Goal: Task Accomplishment & Management: Manage account settings

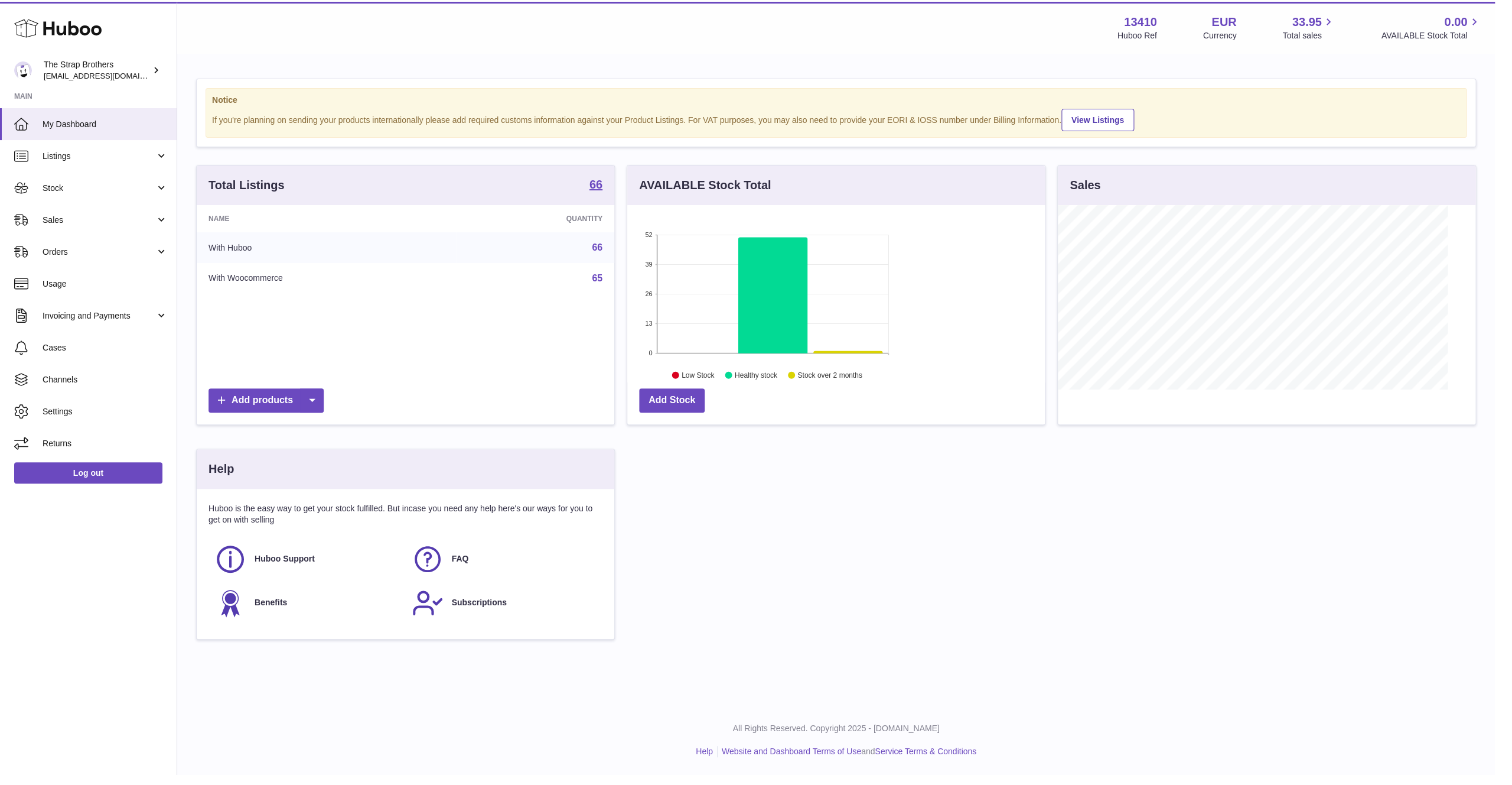
scroll to position [184, 423]
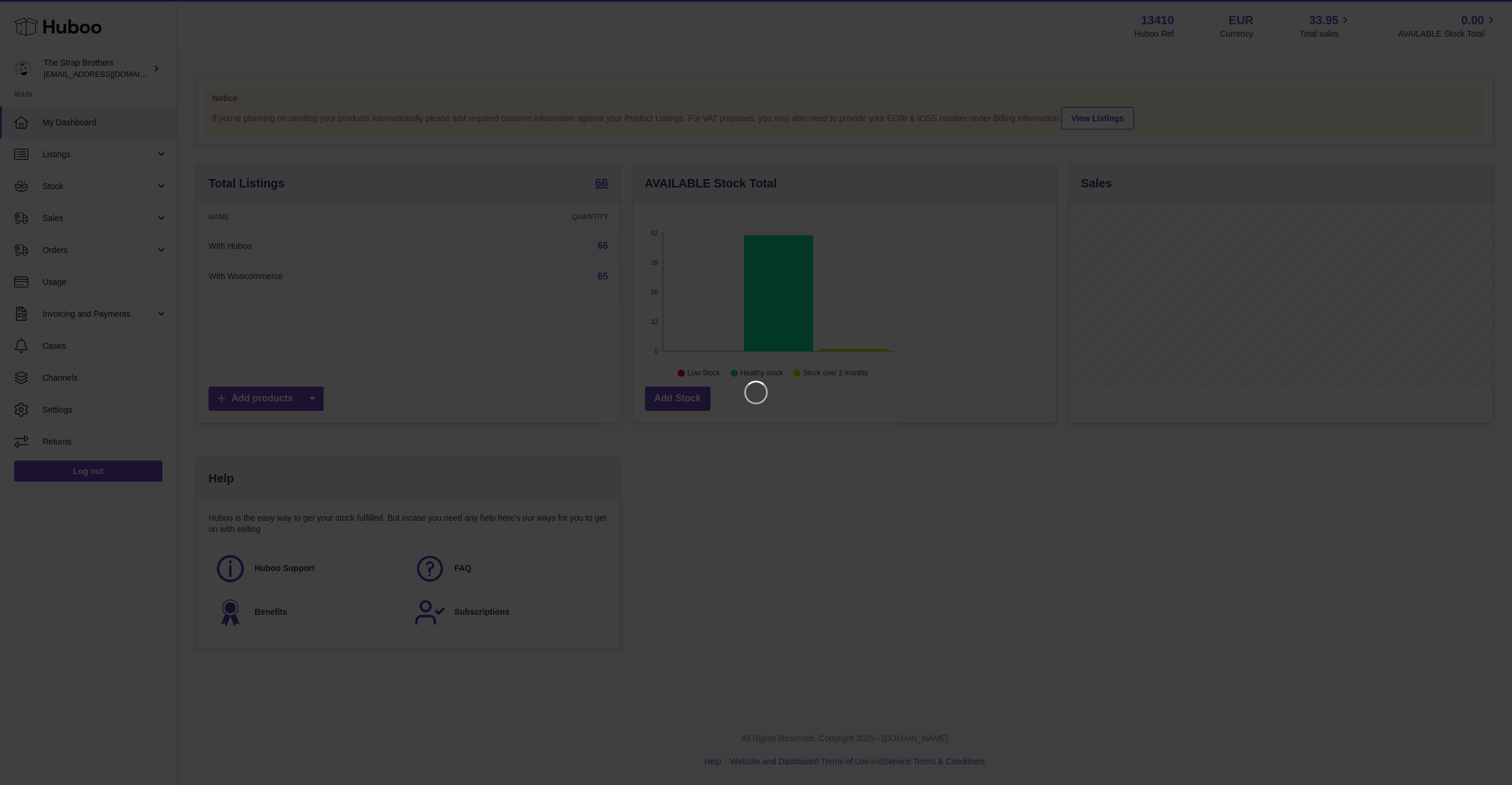
click at [800, 427] on iframe at bounding box center [755, 392] width 1465 height 738
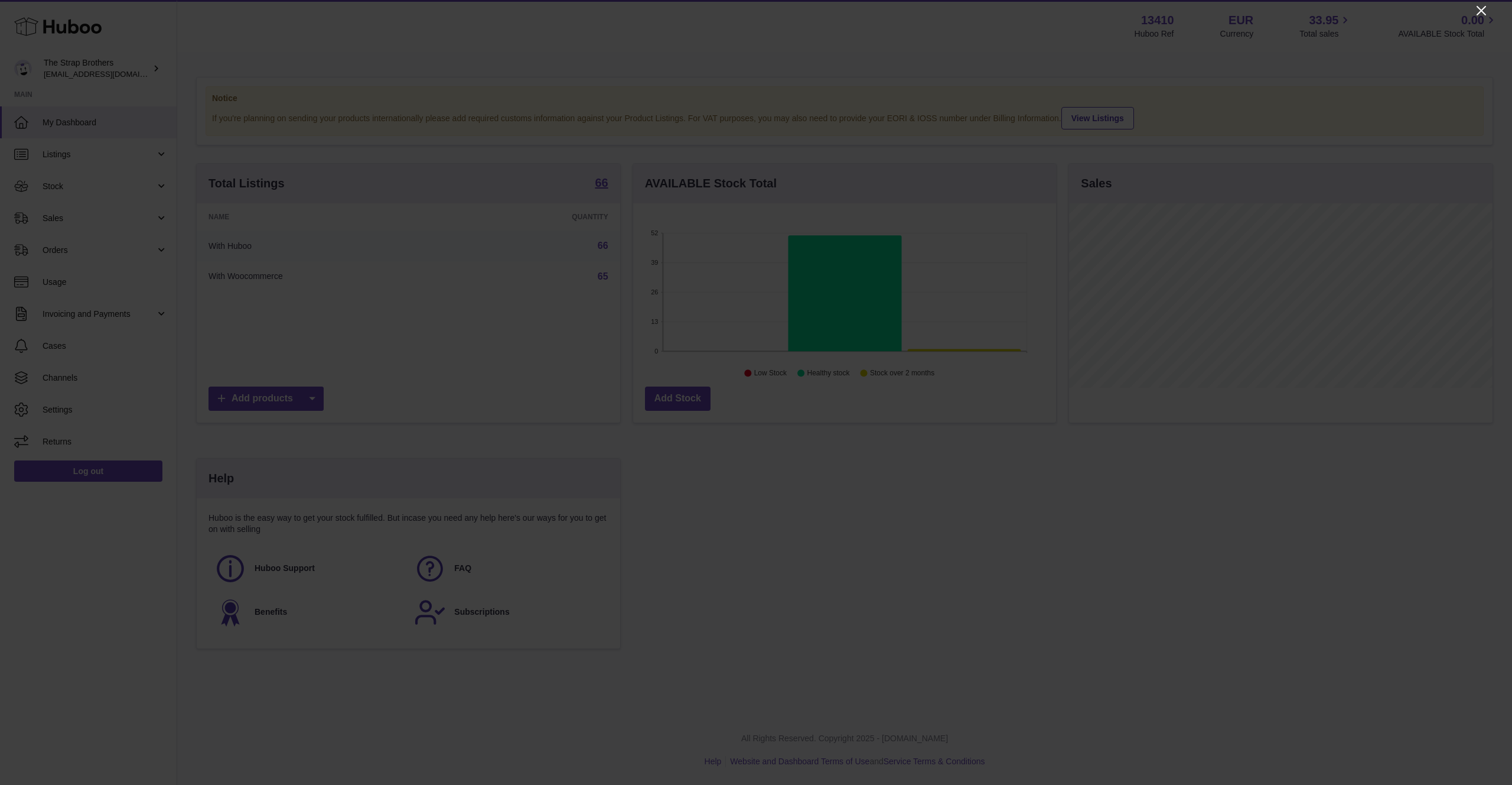
click at [1122, 13] on icon "Close" at bounding box center [1482, 11] width 14 height 14
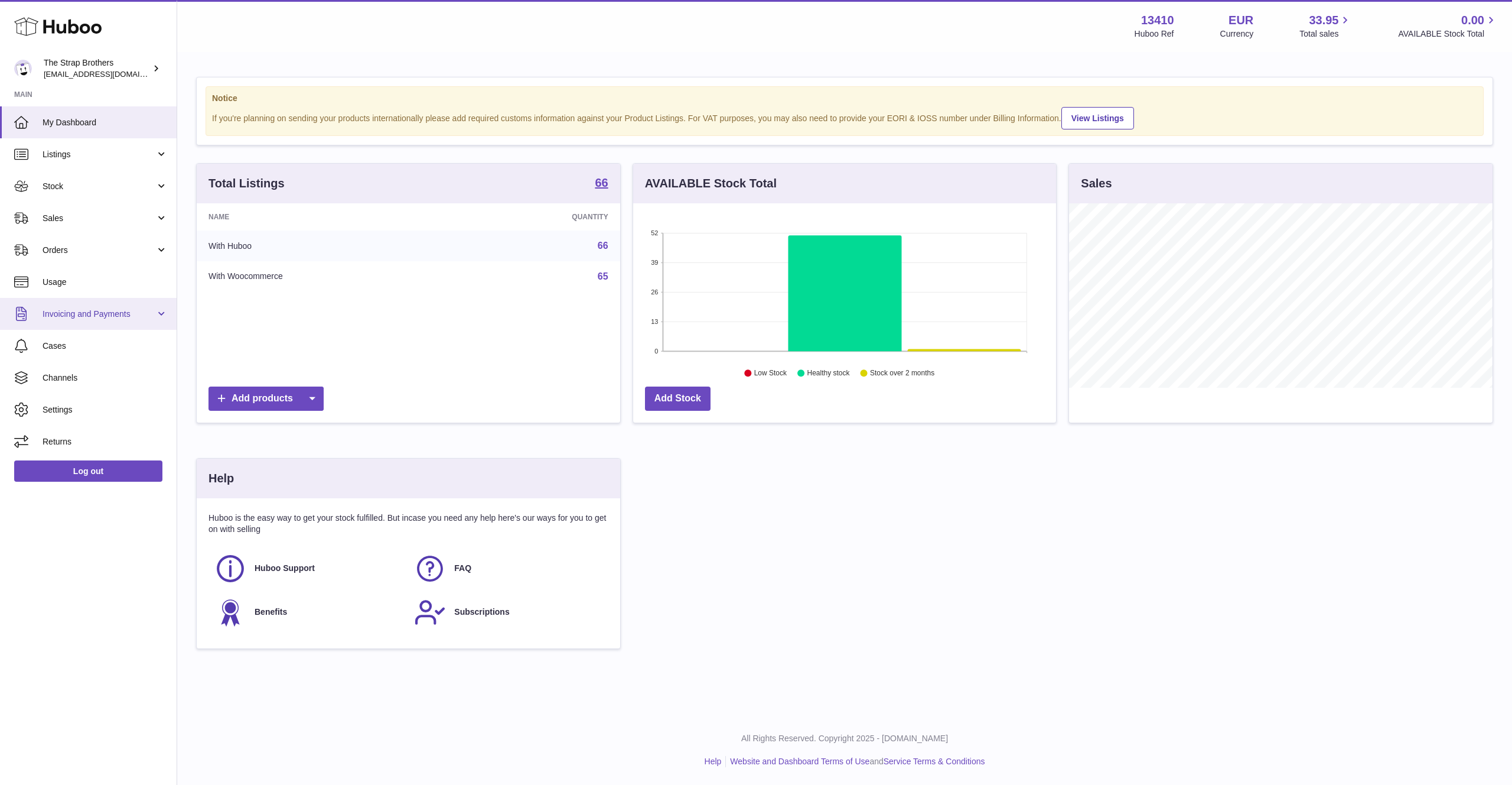
click at [110, 315] on span "Invoicing and Payments" at bounding box center [99, 314] width 113 height 11
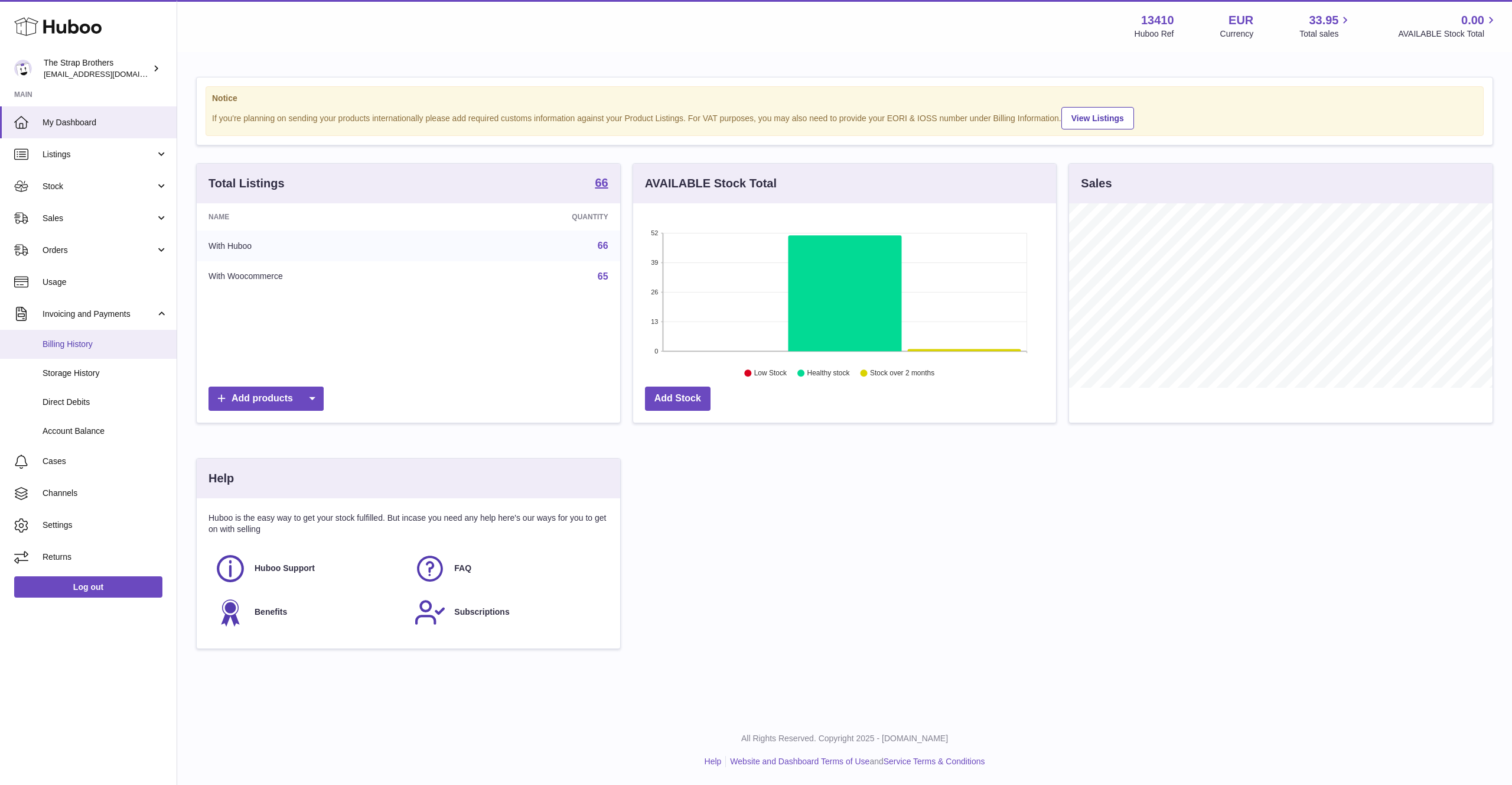
click at [113, 342] on span "Billing History" at bounding box center [105, 344] width 125 height 11
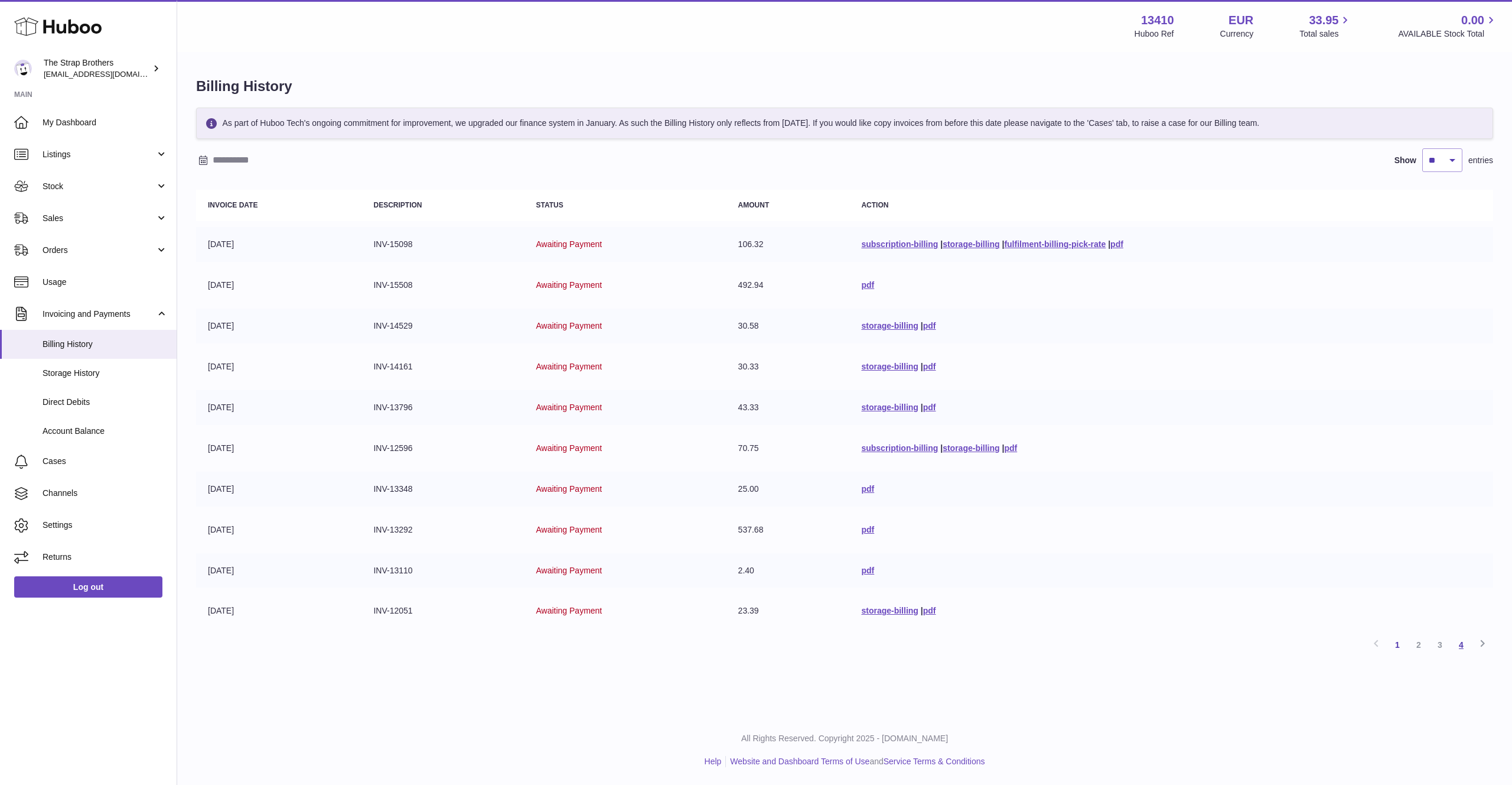
click at [1460, 642] on link "4" at bounding box center [1461, 644] width 21 height 21
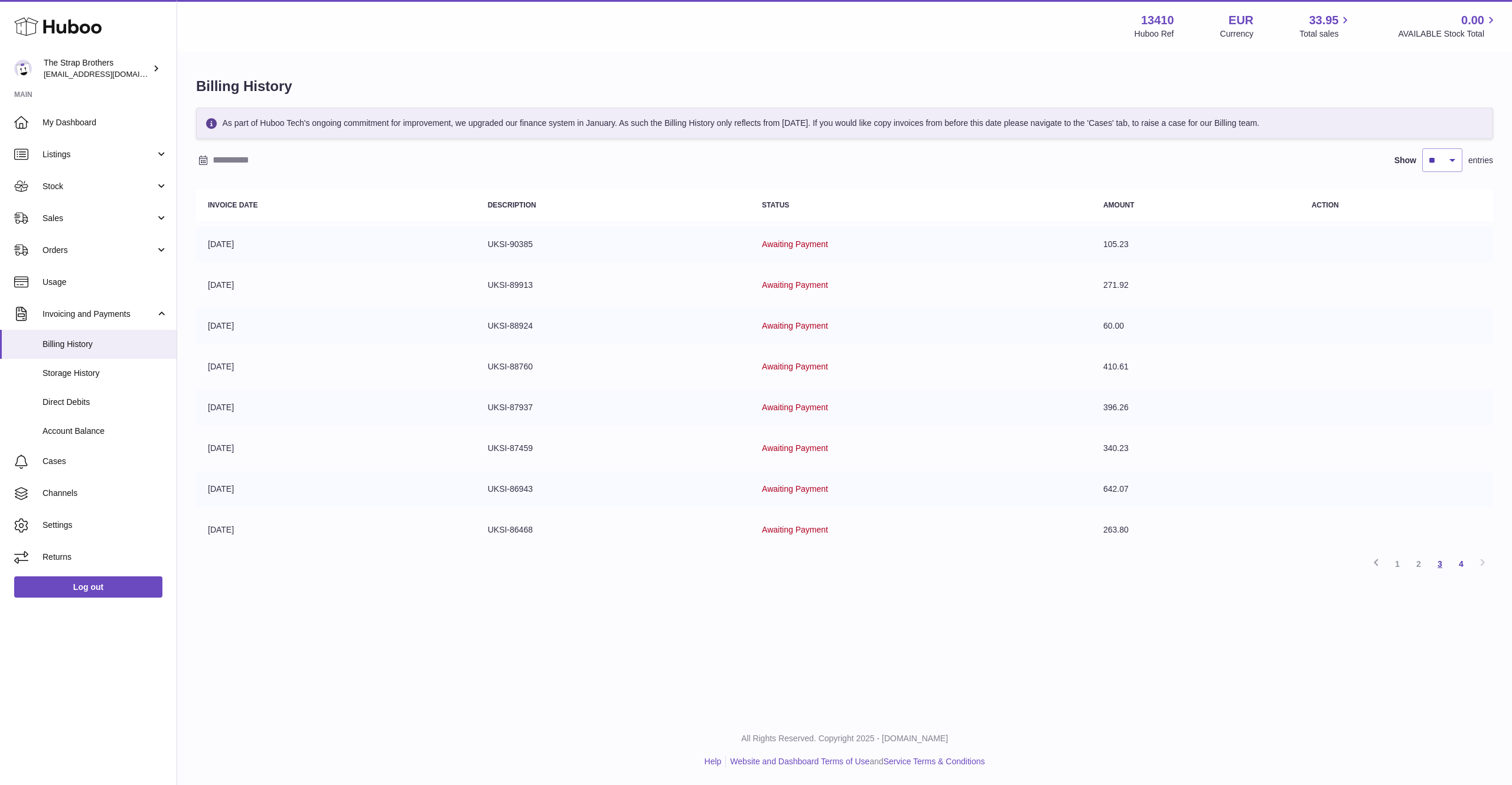
click at [1446, 562] on link "3" at bounding box center [1440, 563] width 21 height 21
click at [1415, 647] on link "2" at bounding box center [1419, 644] width 21 height 21
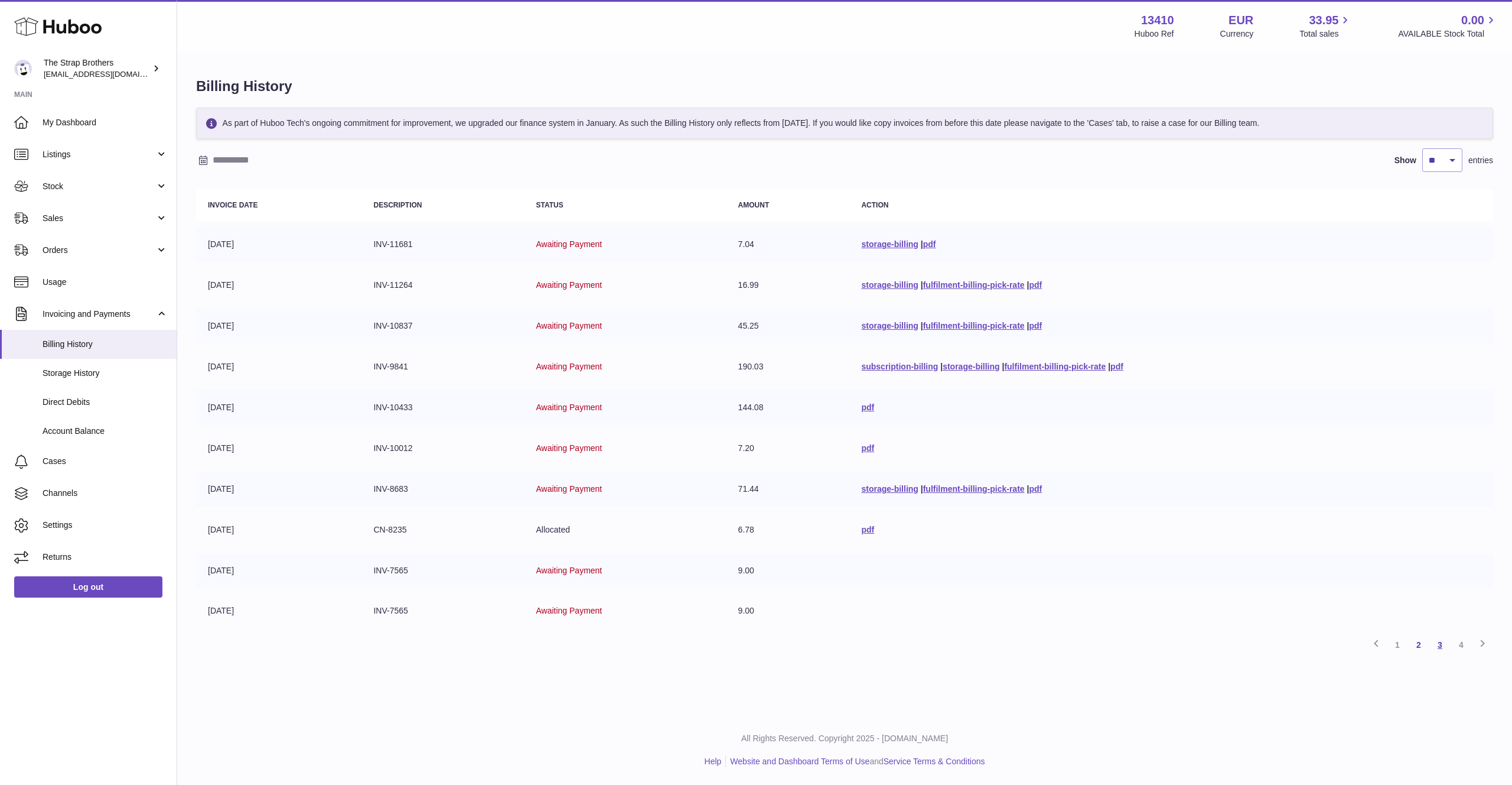
click at [1437, 643] on link "3" at bounding box center [1440, 644] width 21 height 21
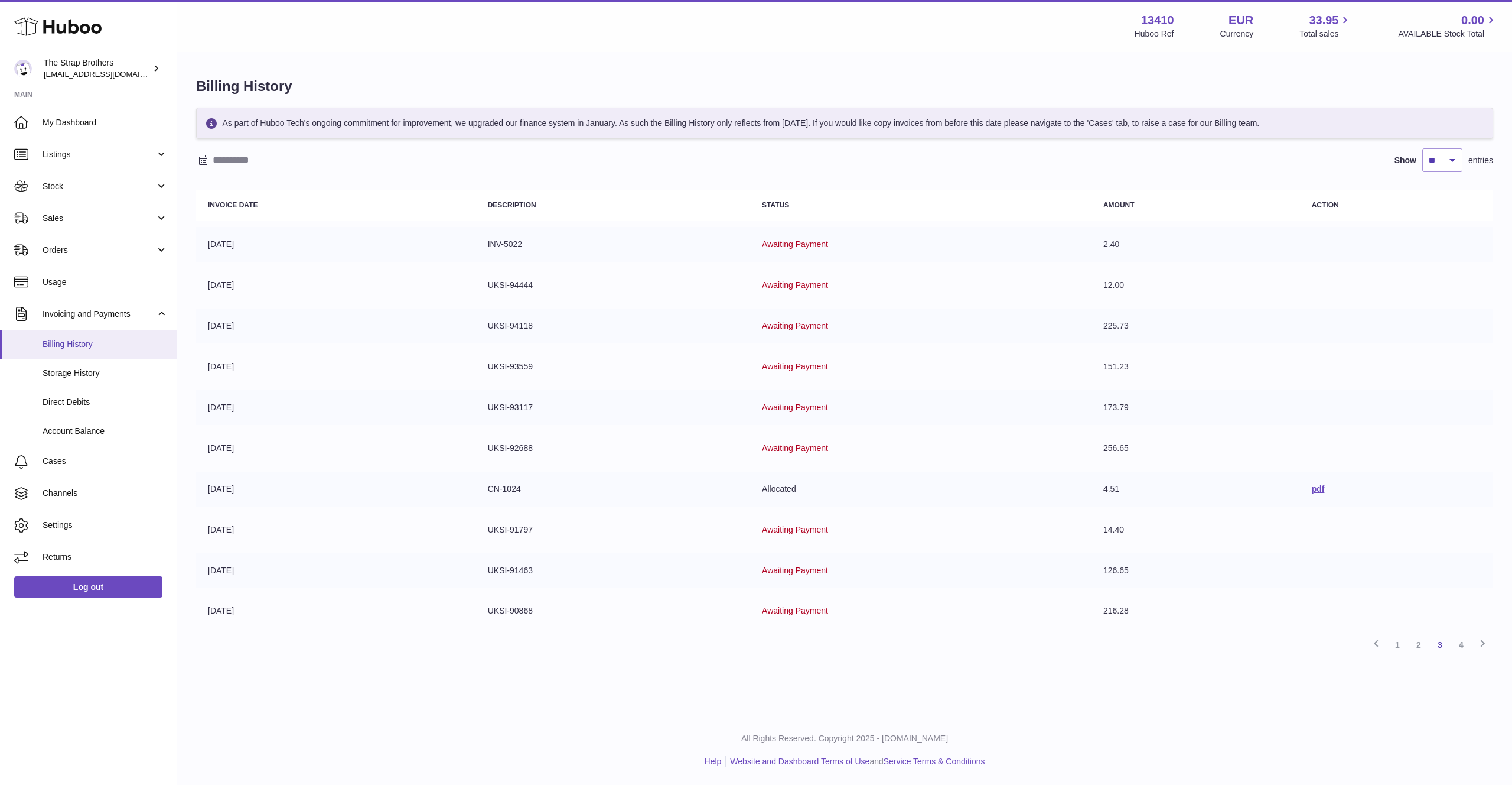
click at [125, 343] on span "Billing History" at bounding box center [105, 344] width 125 height 11
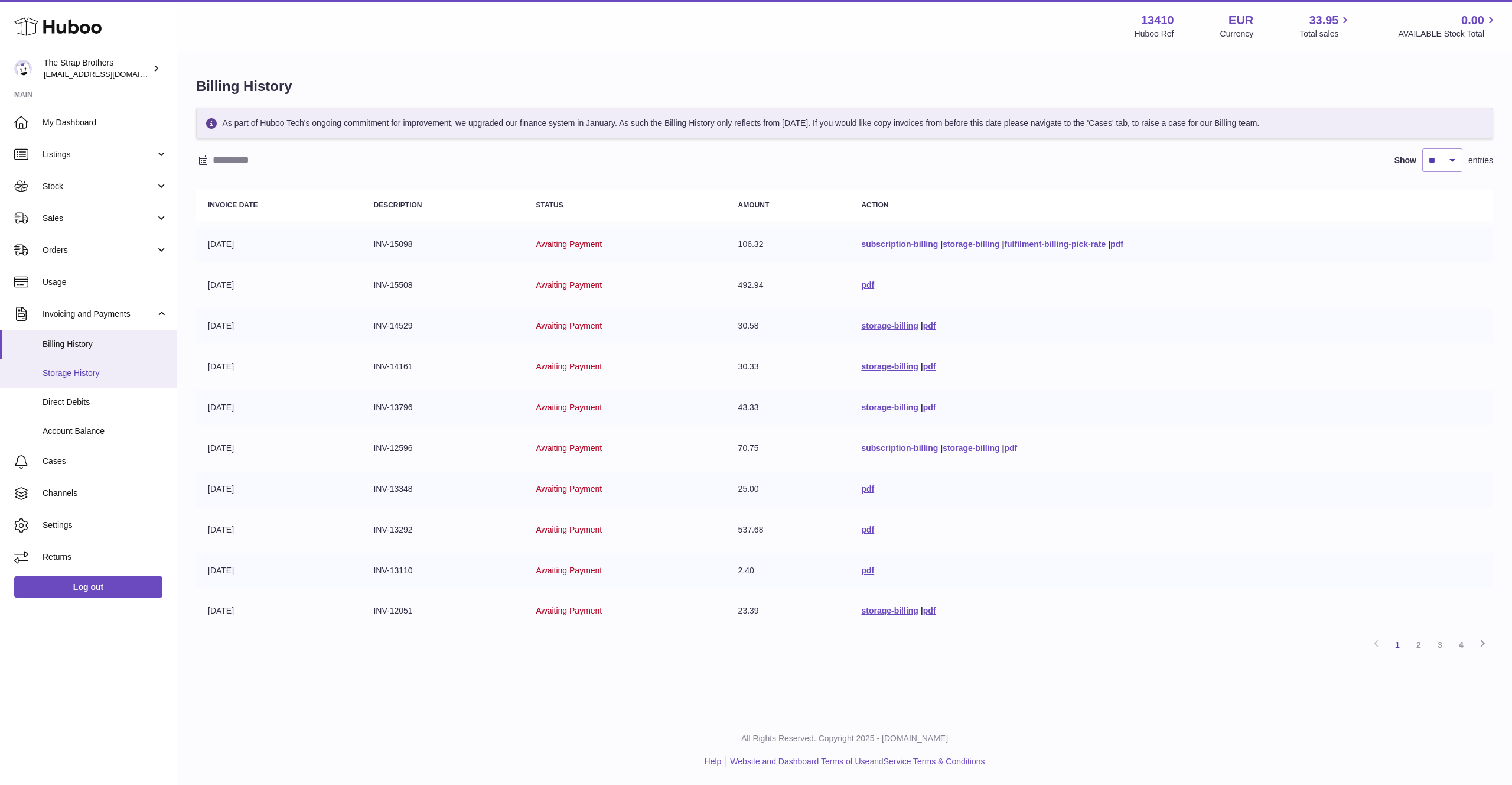
click at [113, 371] on span "Storage History" at bounding box center [105, 373] width 125 height 11
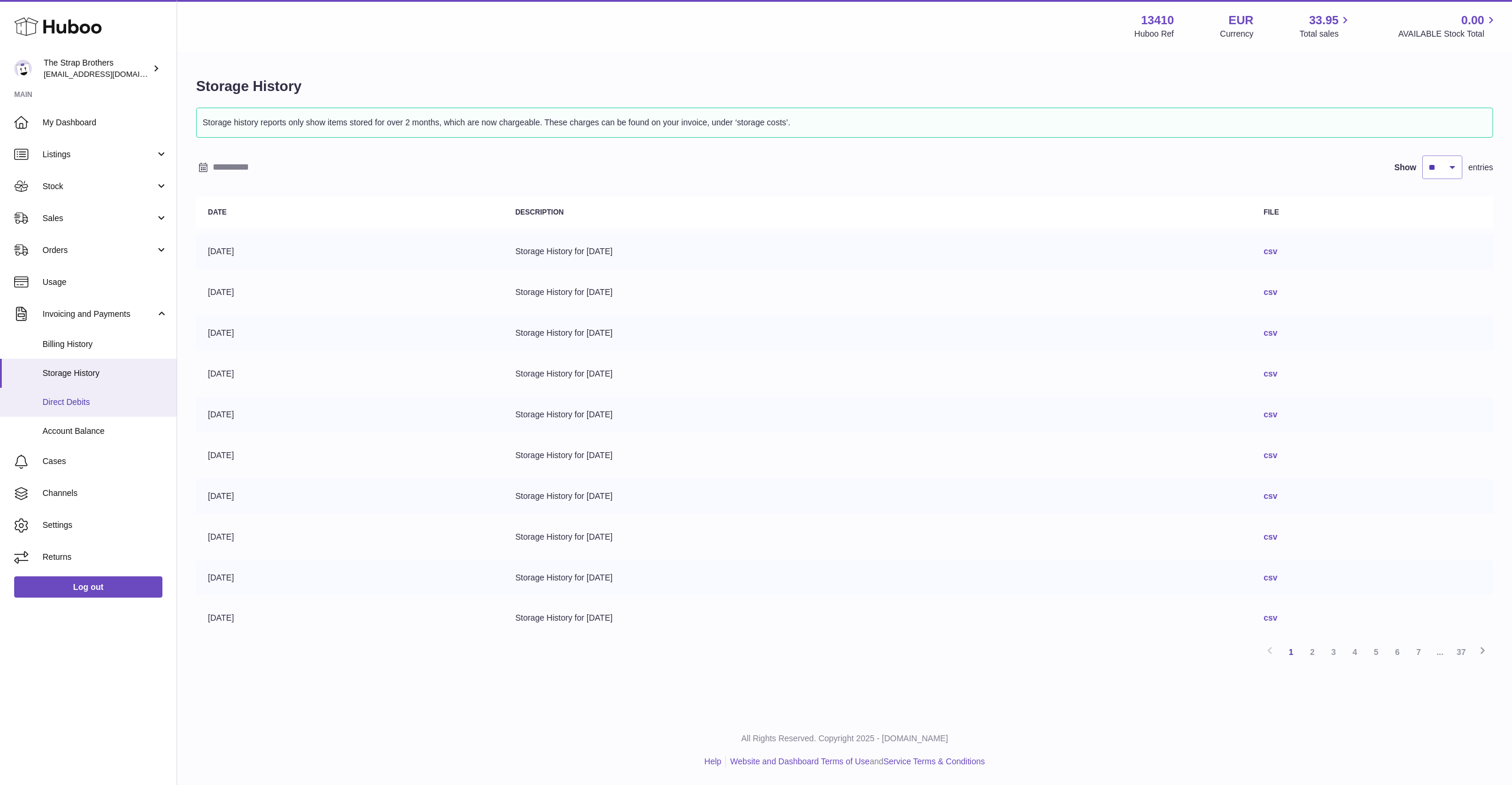
click at [96, 400] on span "Direct Debits" at bounding box center [105, 402] width 125 height 11
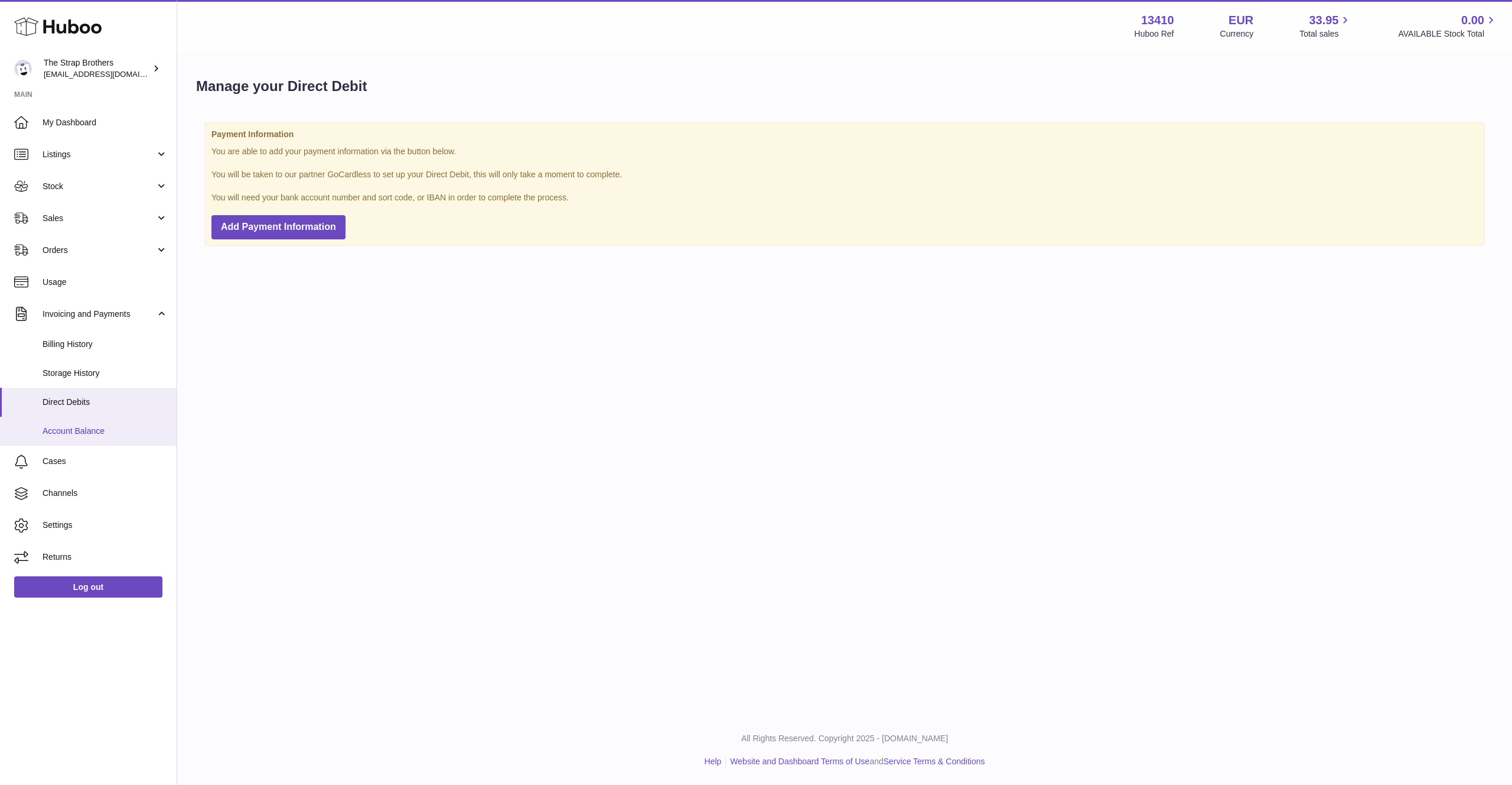
click at [89, 436] on span "Account Balance" at bounding box center [105, 431] width 125 height 11
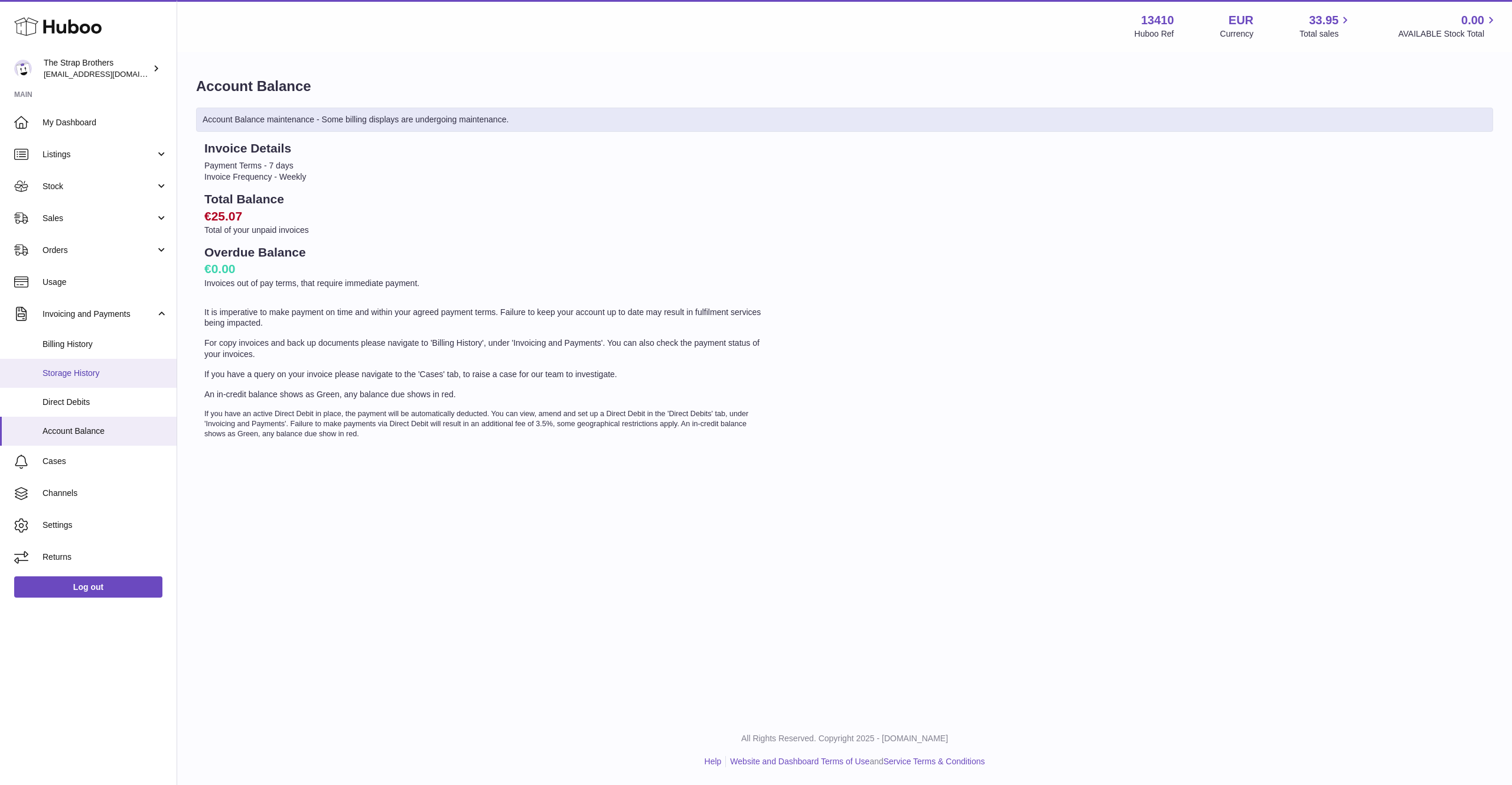
click at [101, 366] on link "Storage History" at bounding box center [88, 373] width 177 height 29
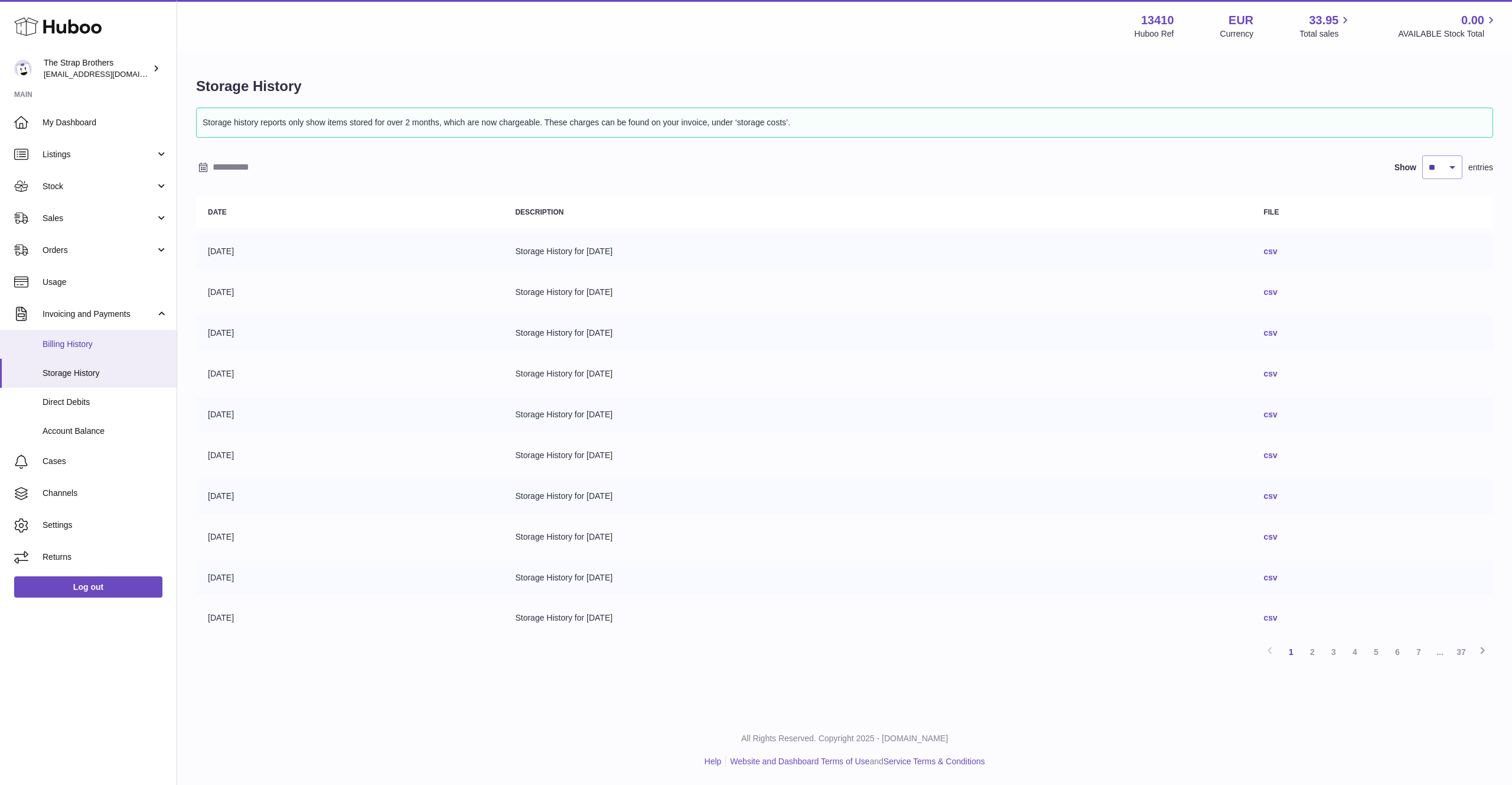
click at [72, 346] on span "Billing History" at bounding box center [105, 344] width 125 height 11
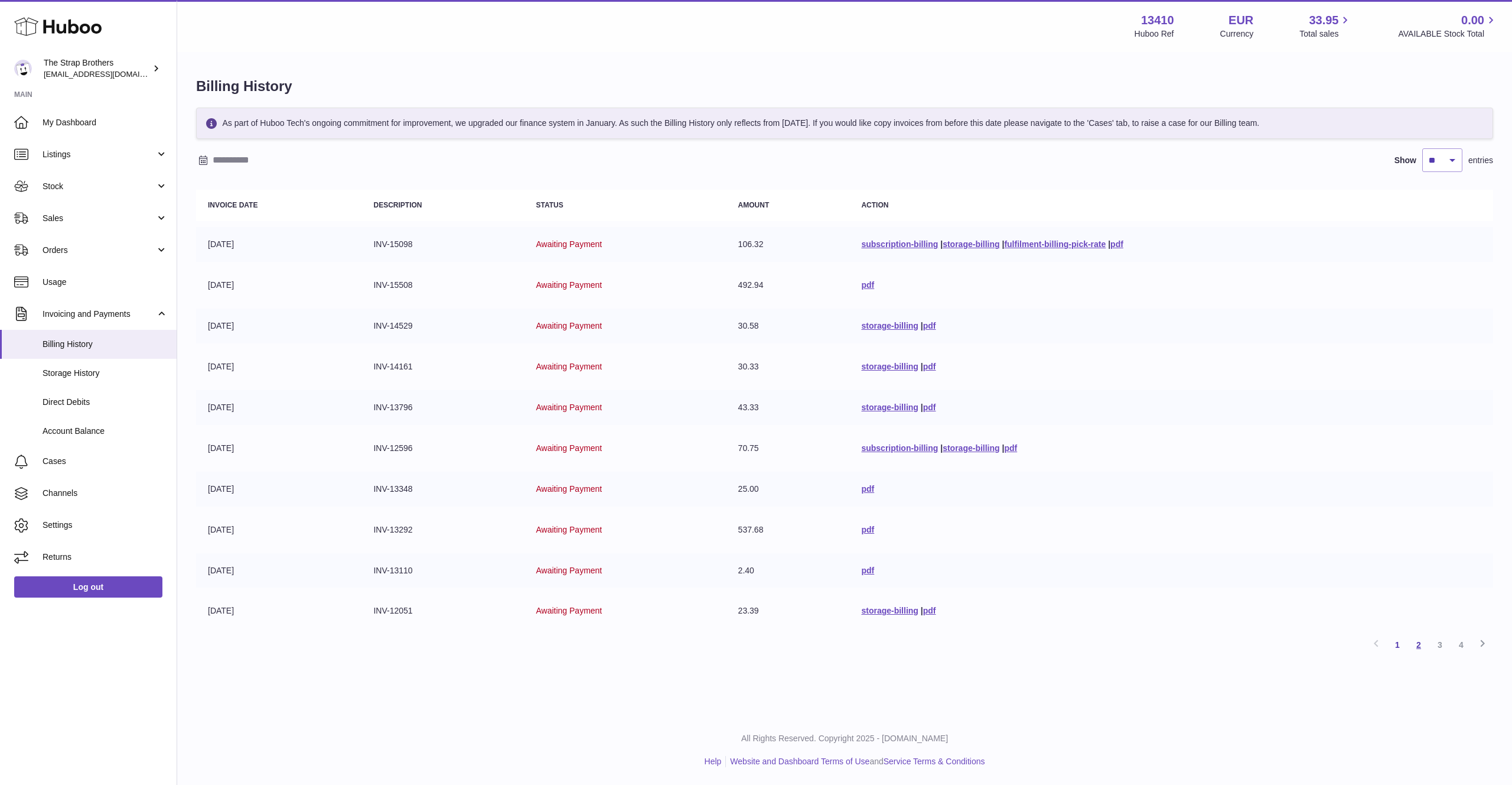
click at [1421, 640] on link "2" at bounding box center [1419, 644] width 21 height 21
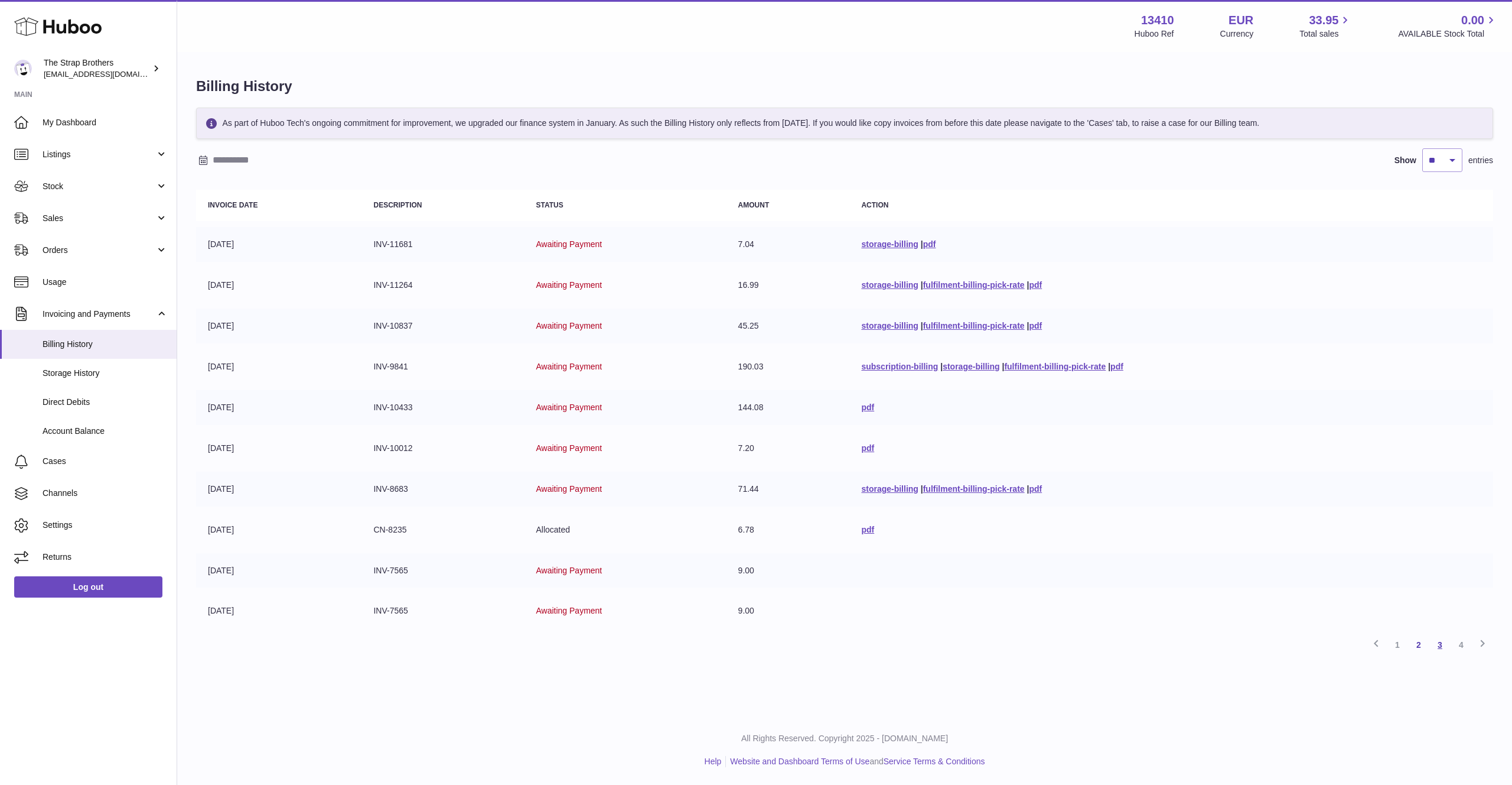
click at [1440, 644] on link "3" at bounding box center [1440, 644] width 21 height 21
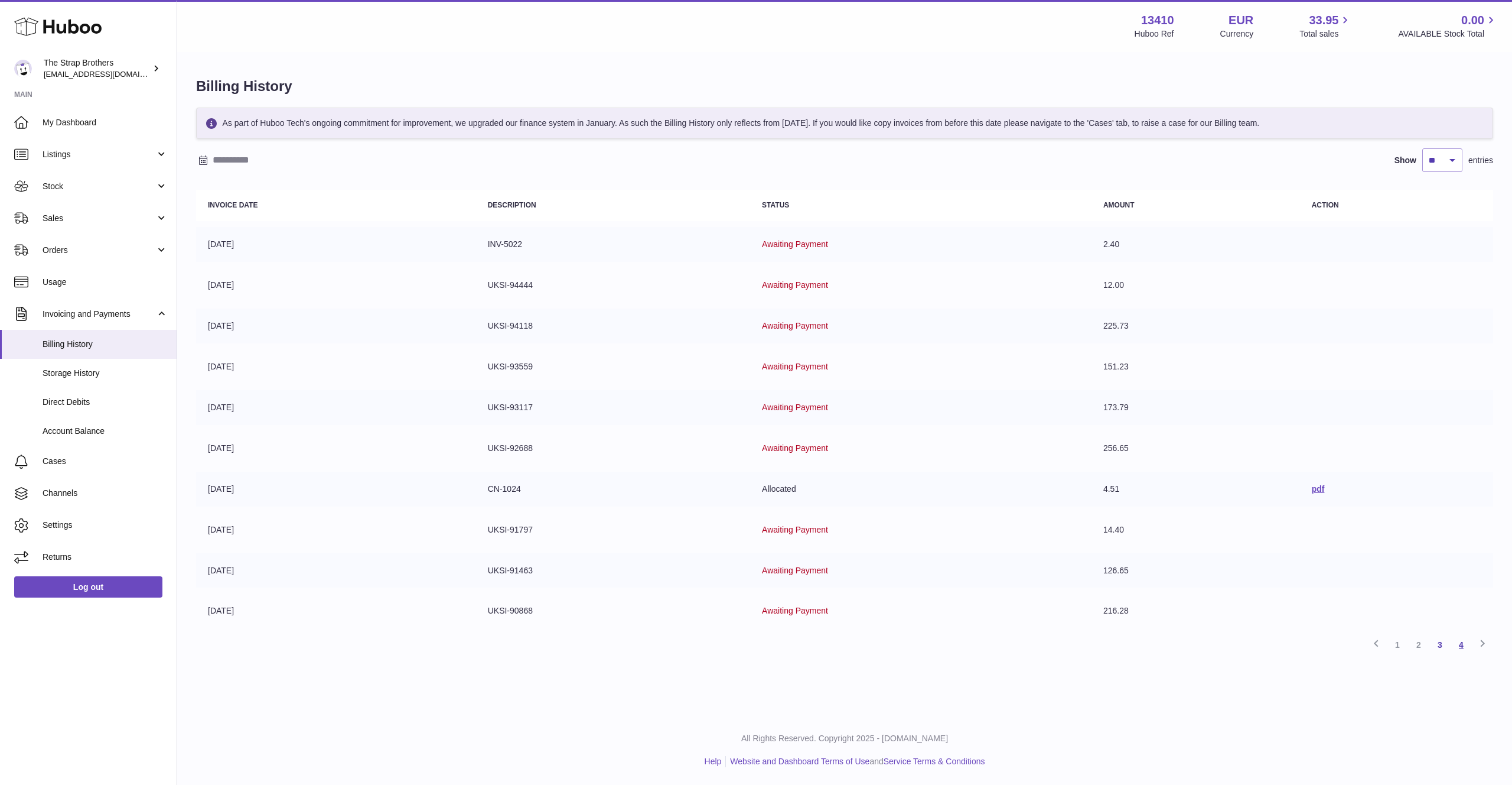
click at [1458, 643] on link "4" at bounding box center [1461, 644] width 21 height 21
click at [1485, 562] on div "Previous 1 2 3 4 Next" at bounding box center [845, 563] width 1297 height 21
click at [275, 158] on input "text" at bounding box center [304, 160] width 184 height 19
click at [239, 153] on input "text" at bounding box center [304, 160] width 184 height 19
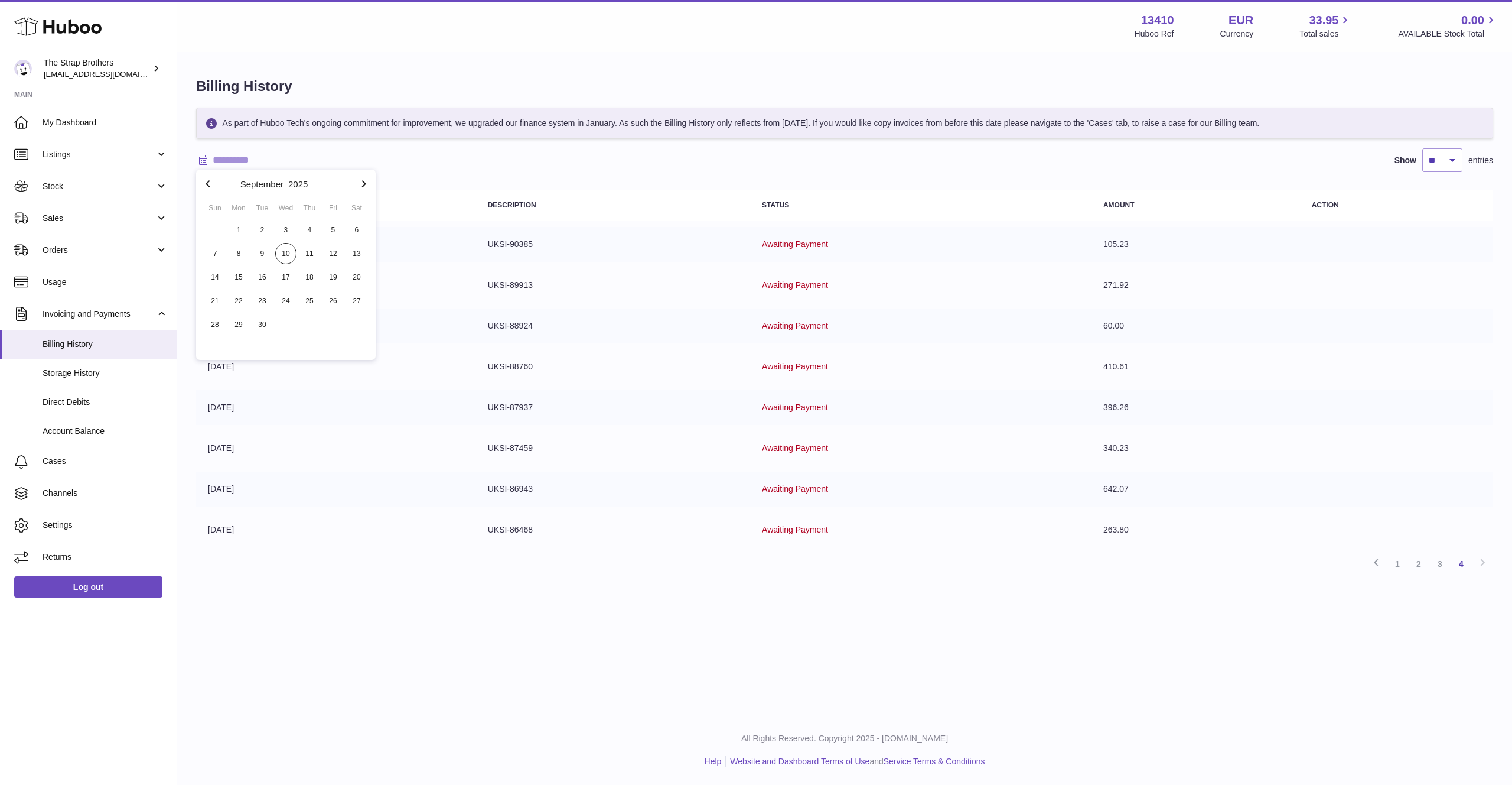
click at [201, 184] on icon "button" at bounding box center [208, 184] width 14 height 14
click at [203, 181] on icon "button" at bounding box center [208, 184] width 14 height 14
click at [212, 189] on icon "button" at bounding box center [208, 184] width 14 height 14
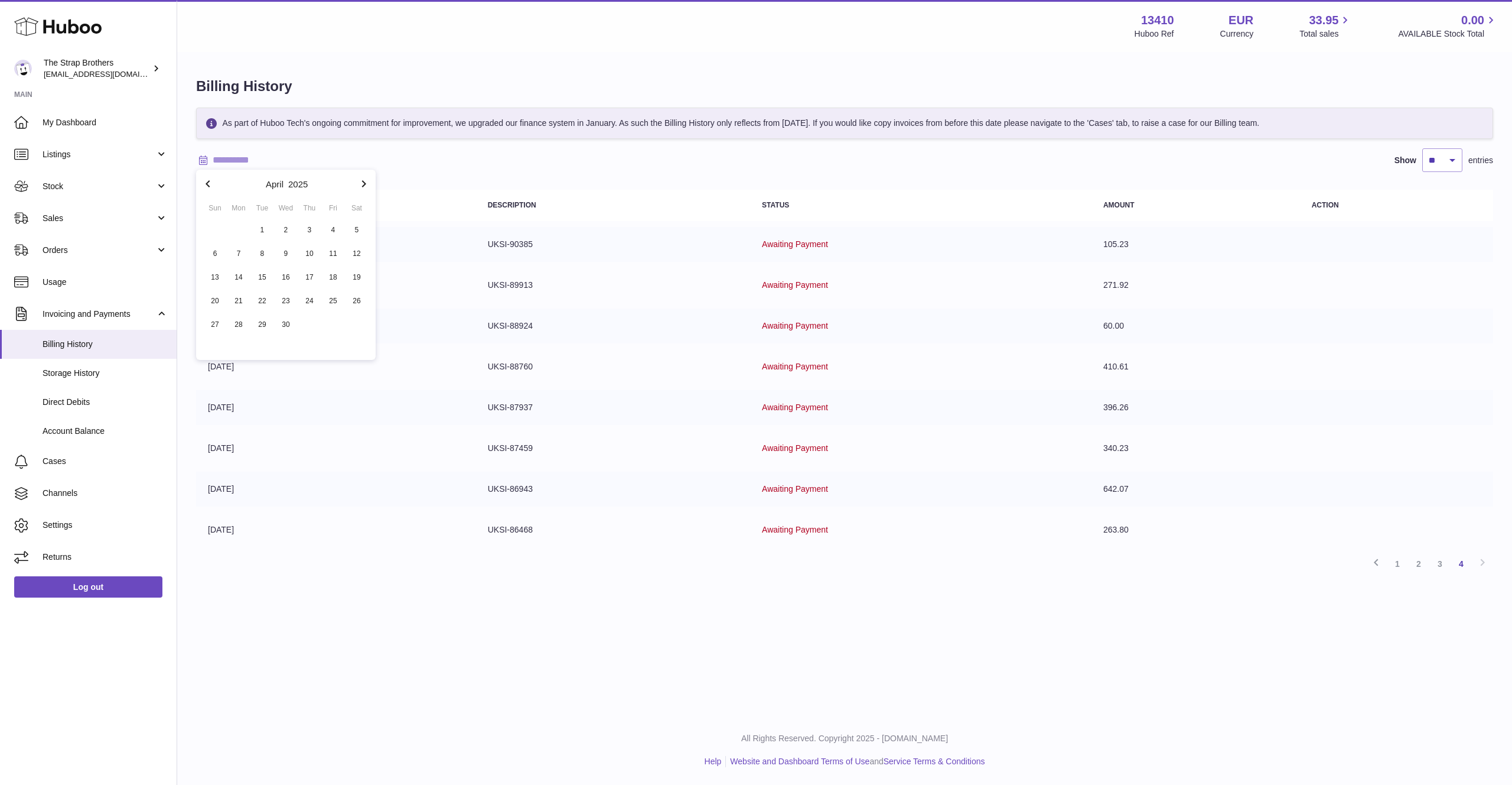
click at [212, 187] on icon "button" at bounding box center [208, 184] width 14 height 14
click at [359, 226] on span "1" at bounding box center [356, 230] width 21 height 21
click at [362, 184] on icon "button" at bounding box center [364, 184] width 14 height 14
click at [285, 326] on span "30" at bounding box center [285, 324] width 21 height 21
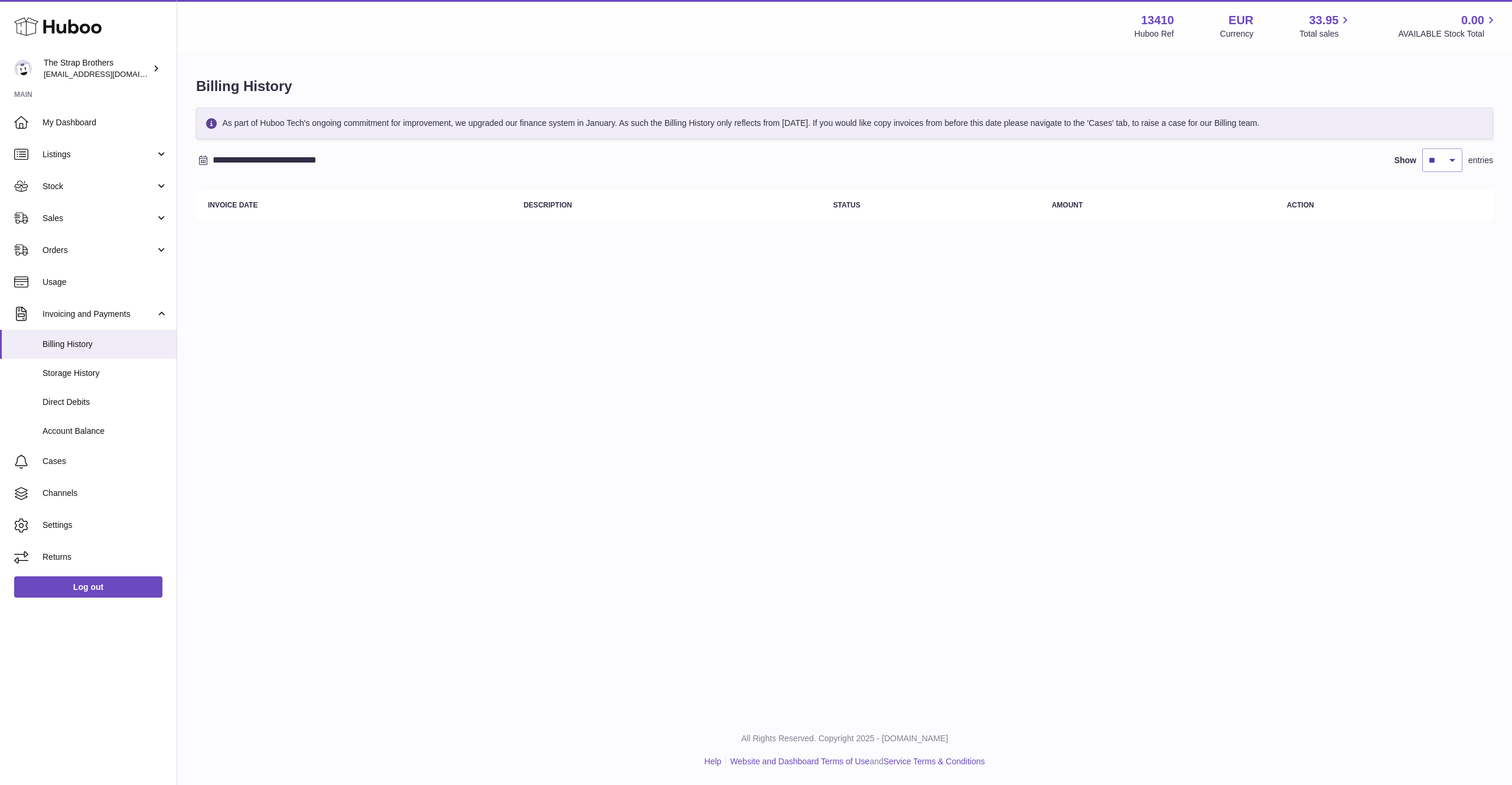
drag, startPoint x: 240, startPoint y: 170, endPoint x: 251, endPoint y: 153, distance: 20.2
click at [240, 170] on div "**********" at bounding box center [845, 160] width 1297 height 23
click at [251, 153] on input "**********" at bounding box center [304, 160] width 184 height 19
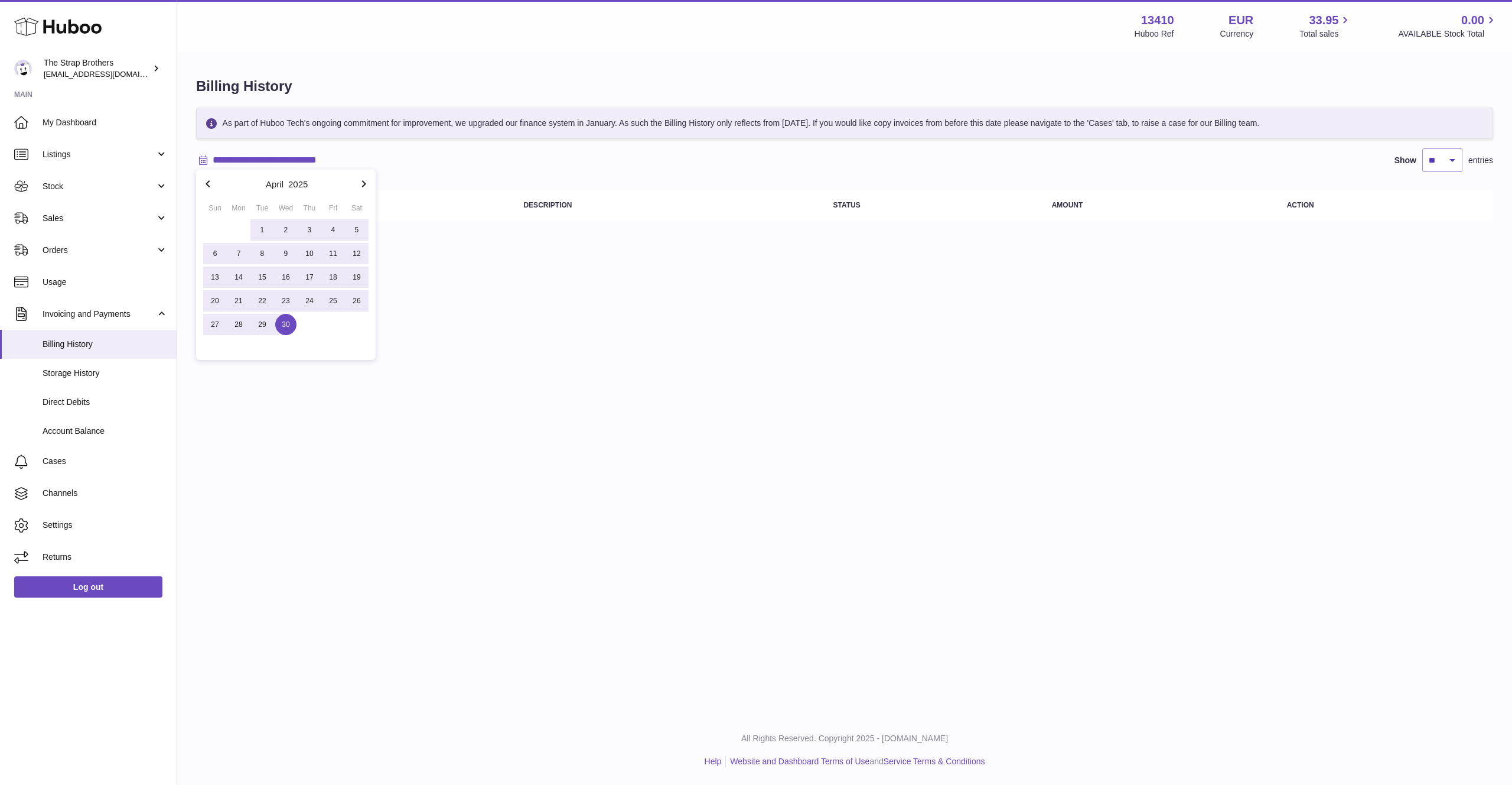
click at [363, 178] on icon "button" at bounding box center [364, 184] width 14 height 14
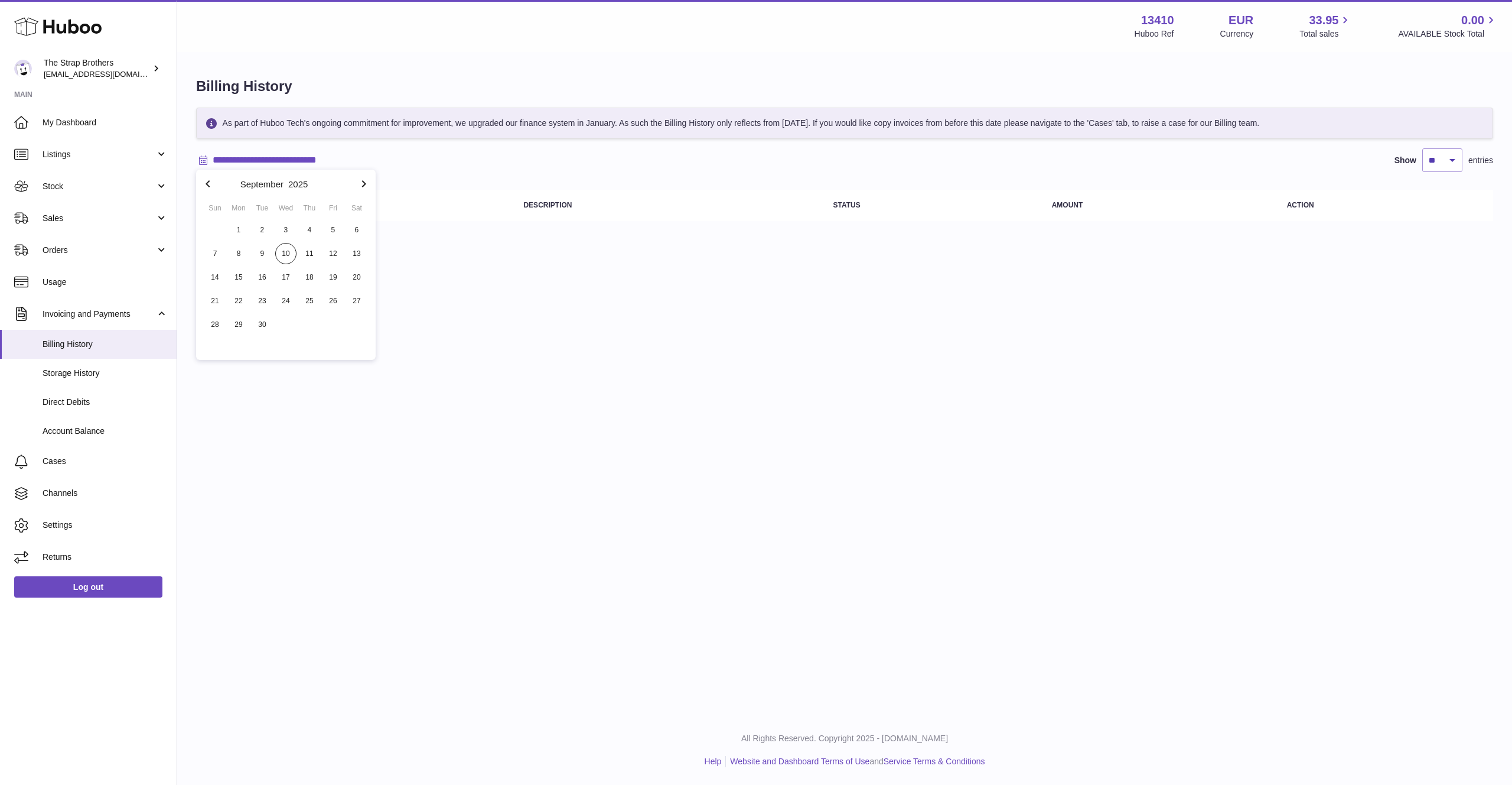
click at [200, 193] on button "button" at bounding box center [208, 184] width 23 height 28
click at [333, 233] on span "1" at bounding box center [333, 230] width 21 height 21
click at [370, 183] on icon "button" at bounding box center [364, 184] width 14 height 14
click at [293, 274] on span "17" at bounding box center [285, 277] width 21 height 21
type input "**********"
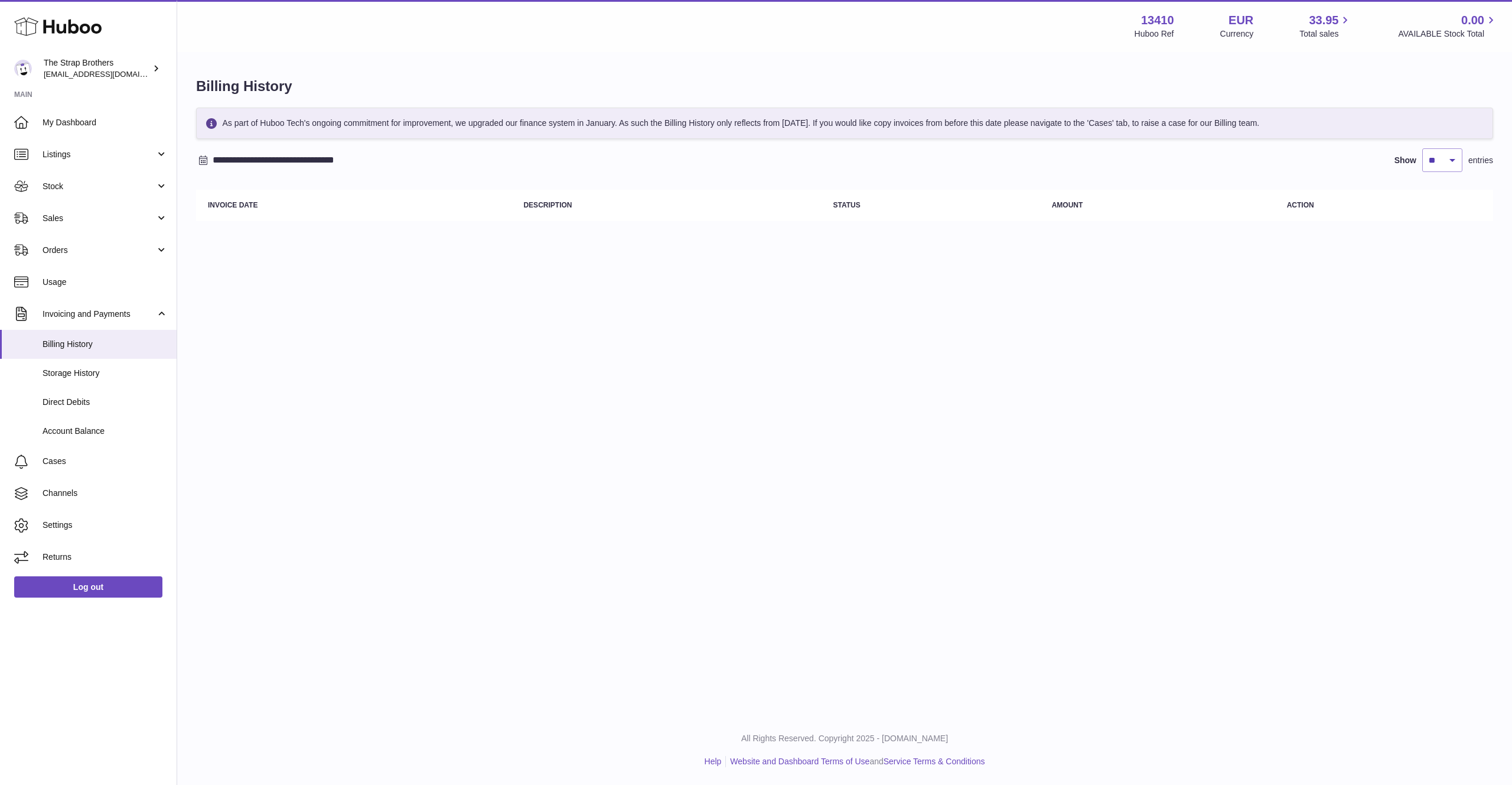
click at [296, 159] on input "**********" at bounding box center [304, 160] width 184 height 19
click at [581, 172] on div "**********" at bounding box center [845, 166] width 1297 height 119
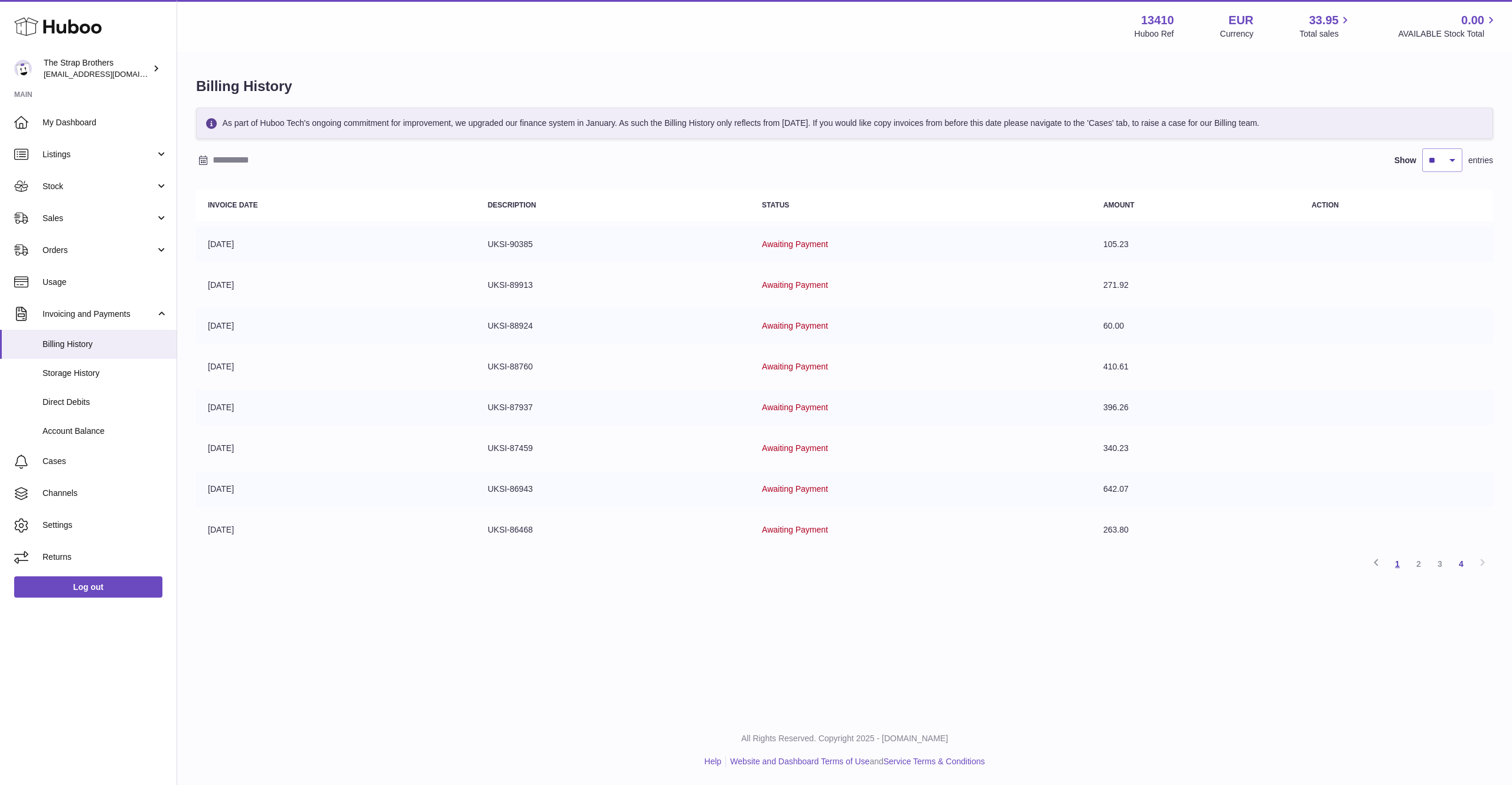
click at [1399, 564] on link "1" at bounding box center [1397, 563] width 21 height 21
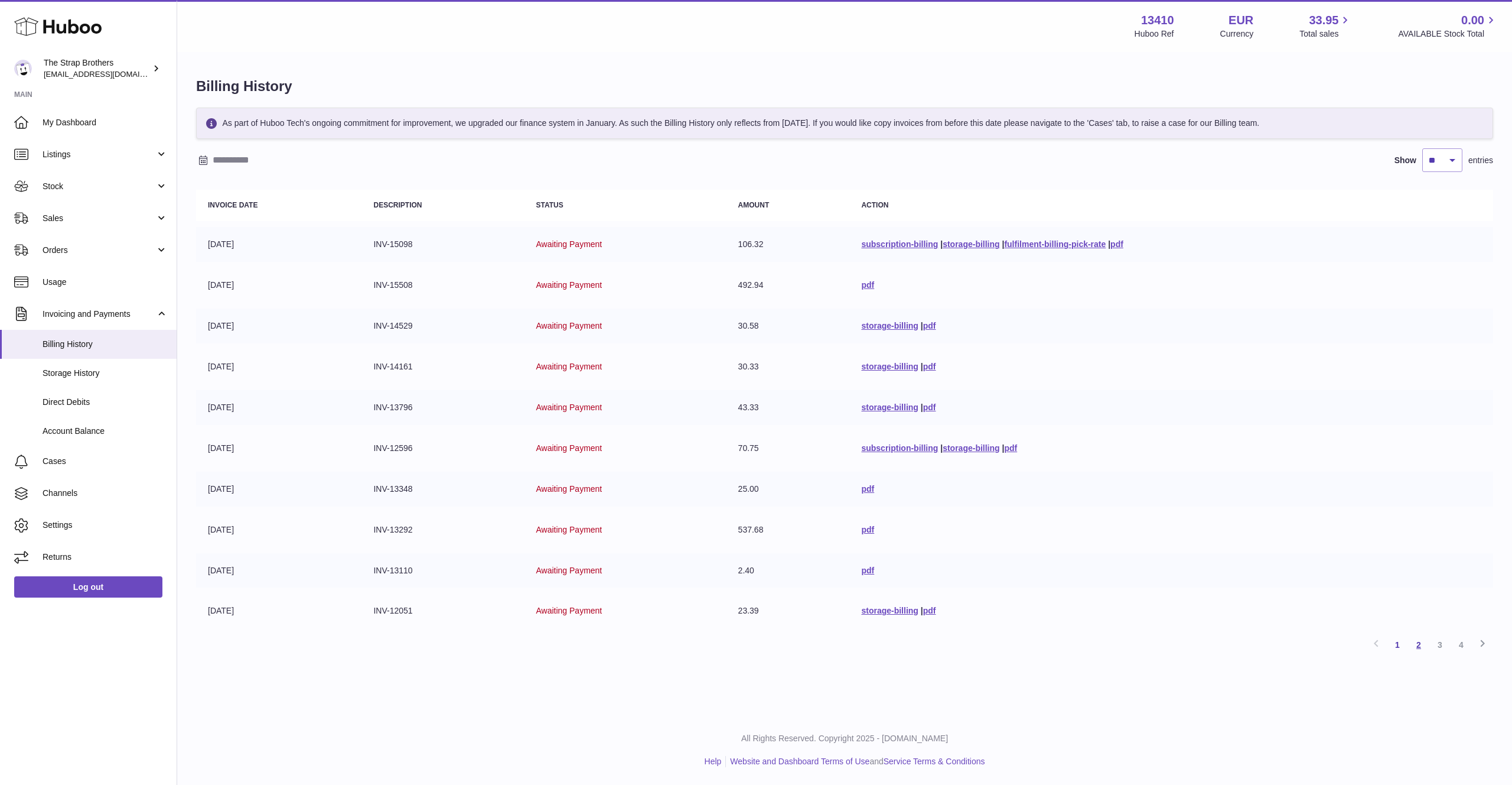
click at [1416, 643] on link "2" at bounding box center [1419, 644] width 21 height 21
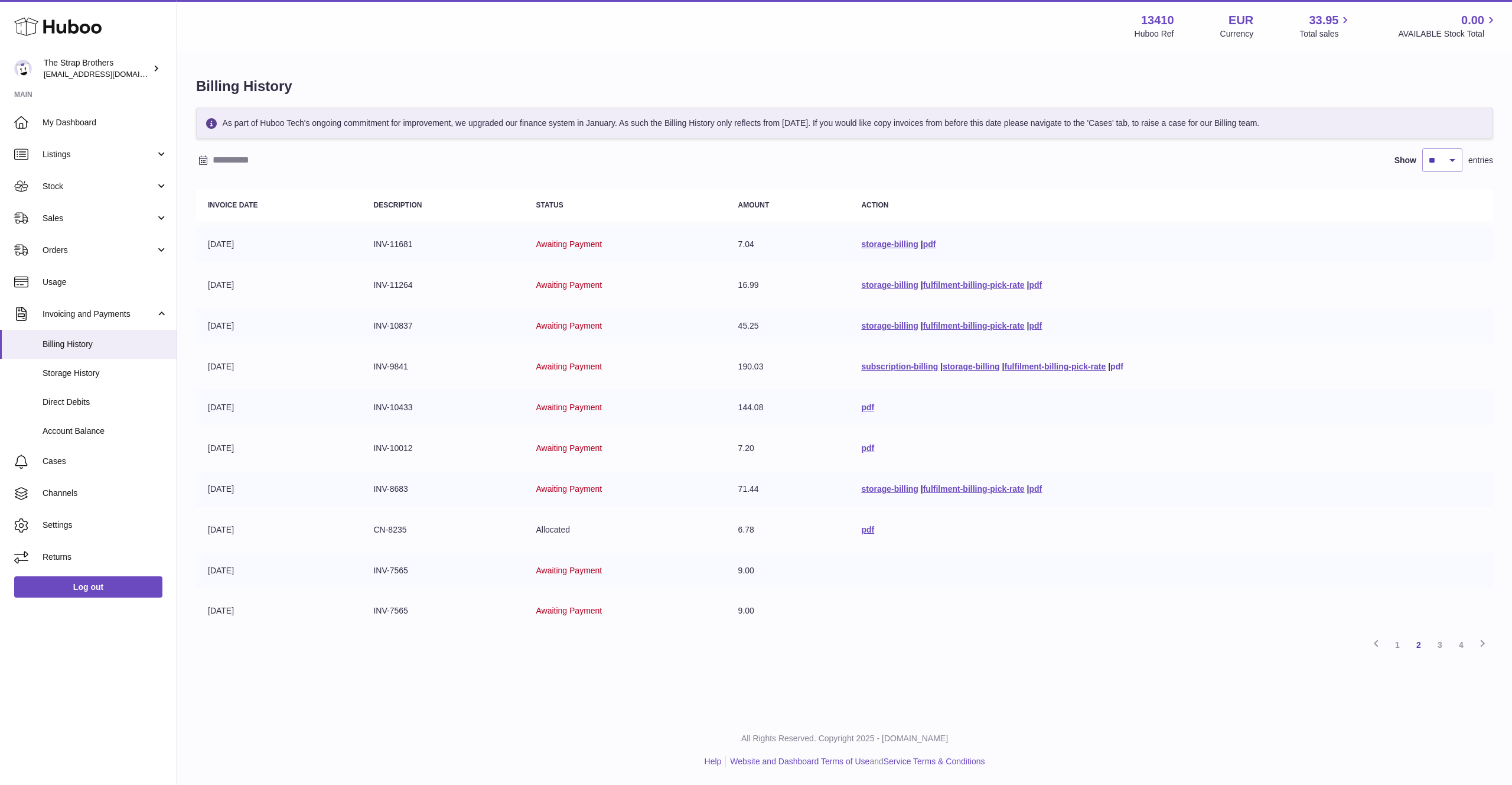
click at [1122, 367] on link "pdf" at bounding box center [1117, 366] width 13 height 9
